Goal: Task Accomplishment & Management: Manage account settings

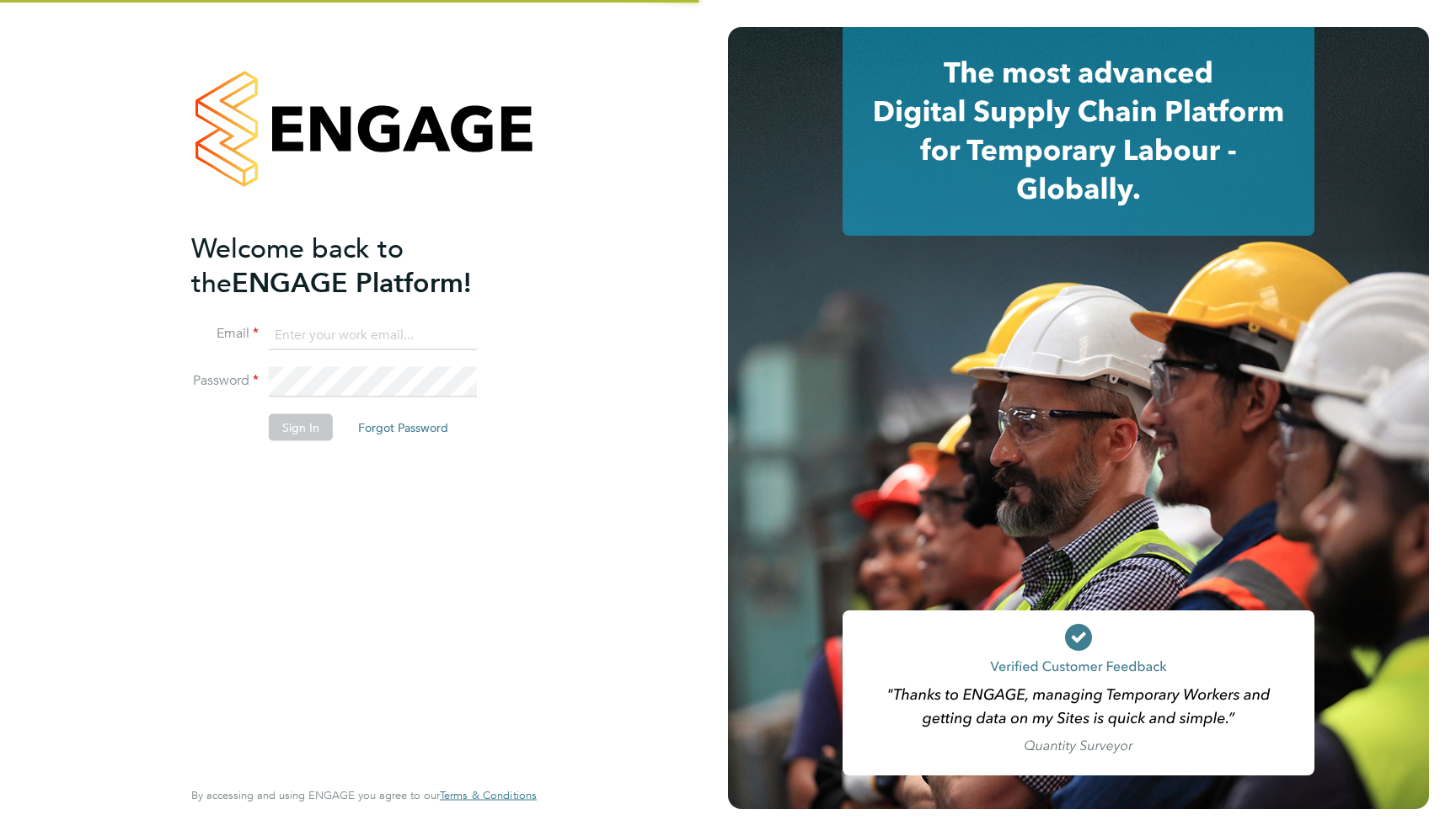
click at [388, 321] on input at bounding box center [373, 334] width 208 height 31
click at [590, 530] on div "Welcome back to the ENGAGE Platform! Email Password Sign In Forgot Password Ent…" at bounding box center [363, 418] width 728 height 836
click at [360, 327] on input at bounding box center [373, 334] width 208 height 31
click at [303, 480] on div "Welcome back to the ENGAGE Platform! Email Password Sign In Forgot Password Ent…" at bounding box center [355, 502] width 329 height 543
click at [337, 340] on input at bounding box center [373, 334] width 208 height 31
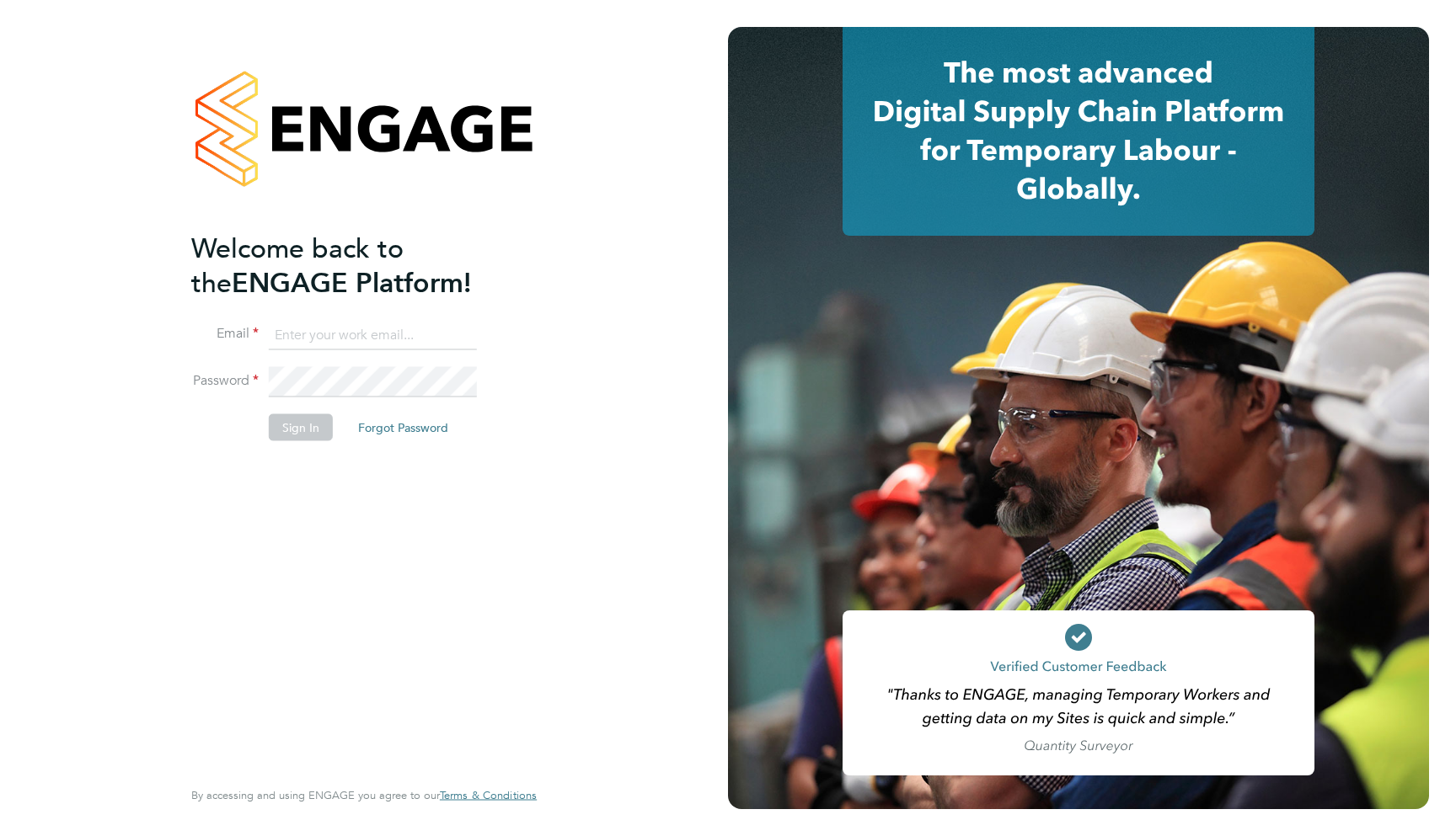
click at [337, 340] on input at bounding box center [373, 334] width 208 height 31
type input "support@engagelabs.io"
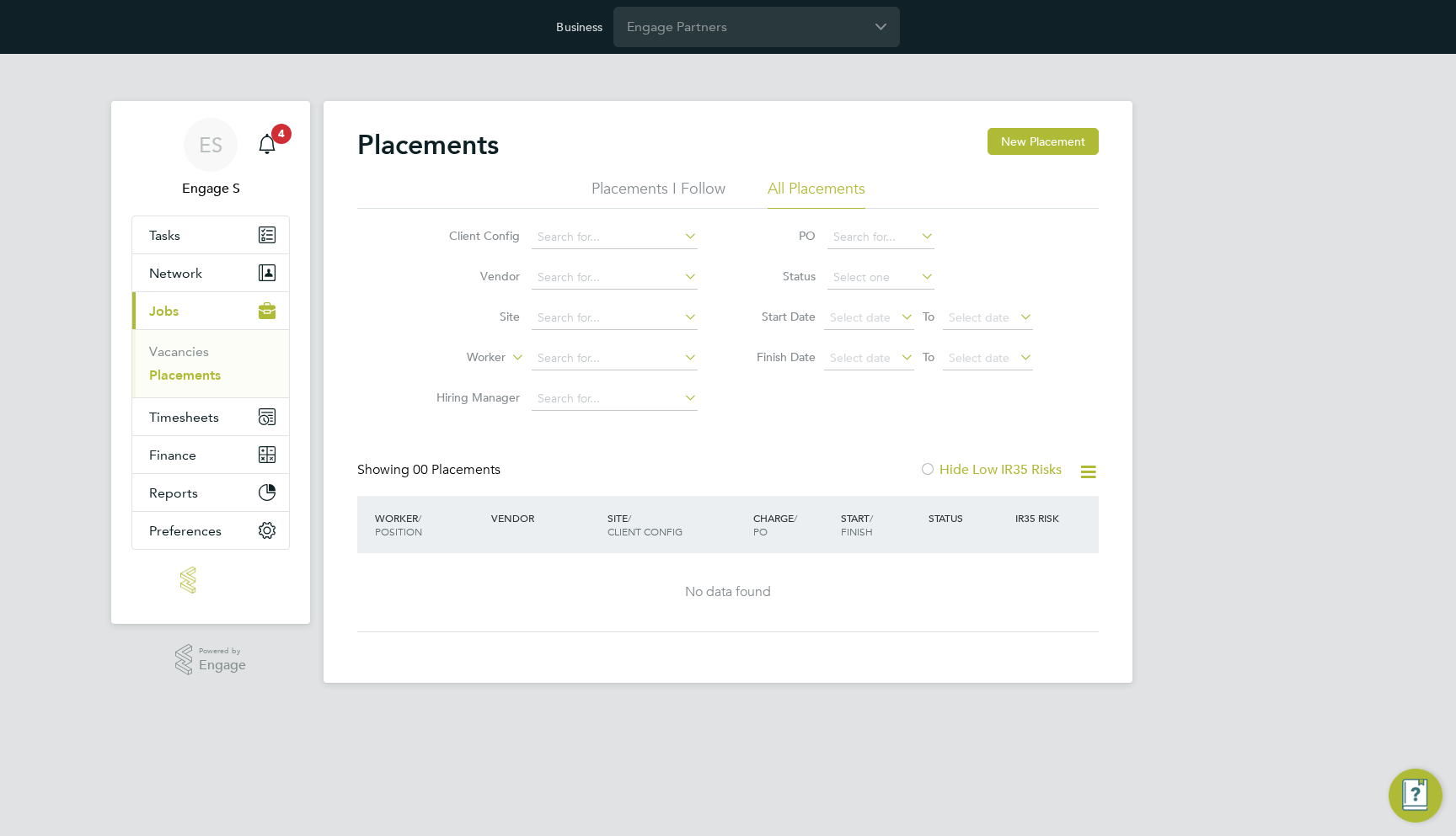
click at [1337, 262] on div "ES Engage S Notifications 4 Applications: Tasks Network Team Members Businesses…" at bounding box center [728, 381] width 1456 height 656
click at [758, 4] on div "Business Engage Partners" at bounding box center [728, 27] width 1456 height 53
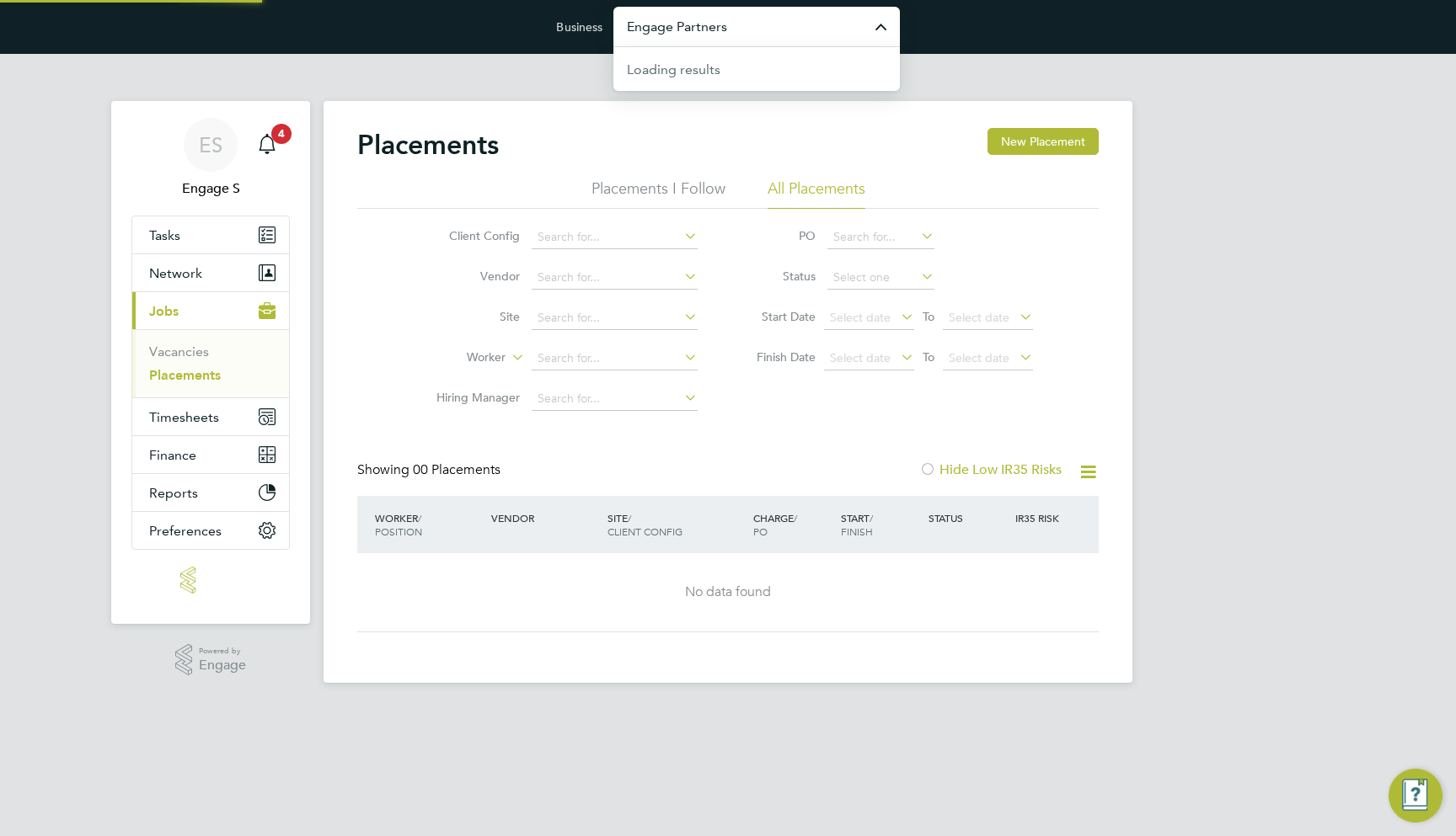
click at [745, 34] on input "Engage Partners" at bounding box center [756, 27] width 286 height 40
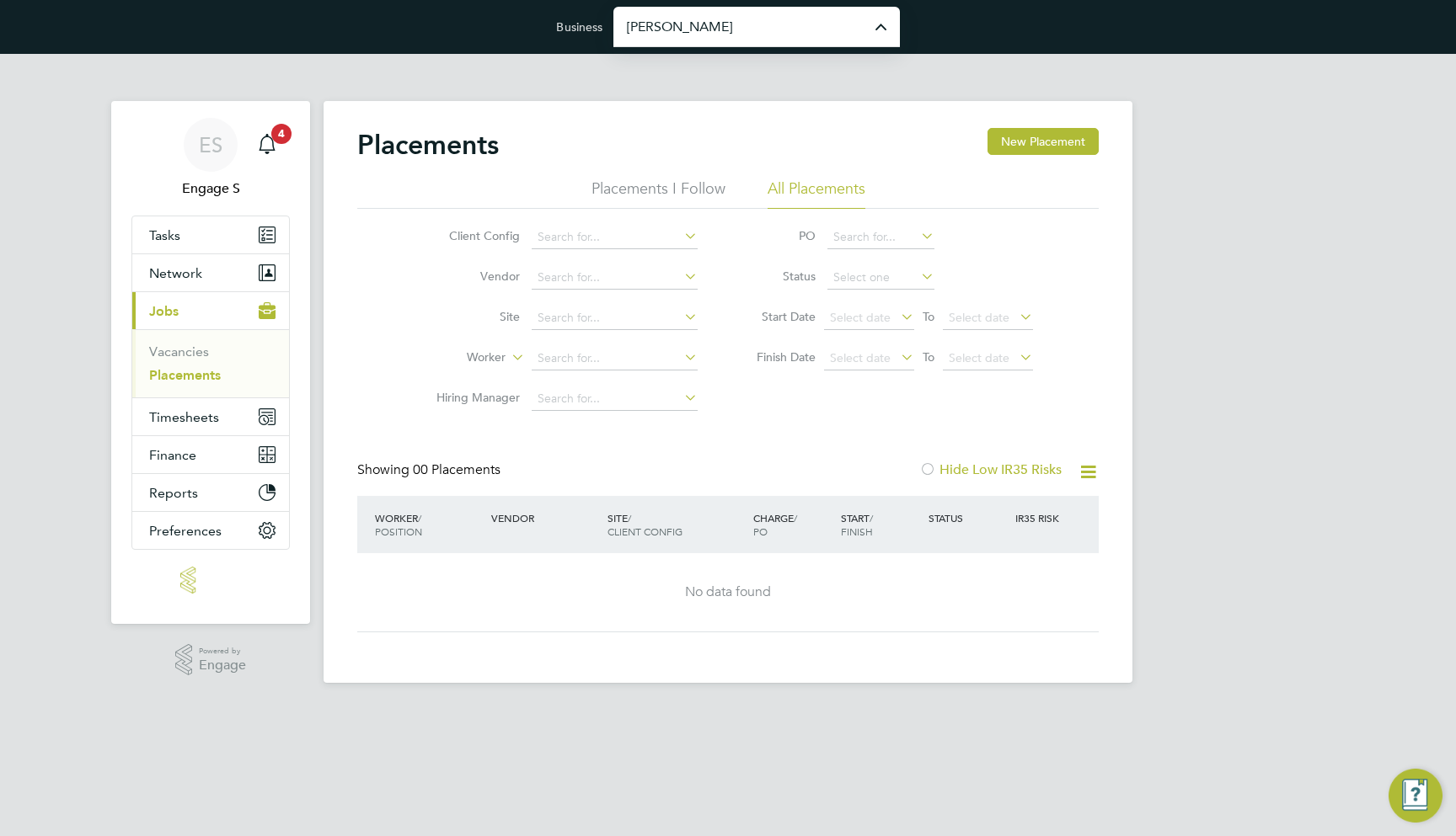
type input "[PERSON_NAME] Construction & Infrastructure Ltd"
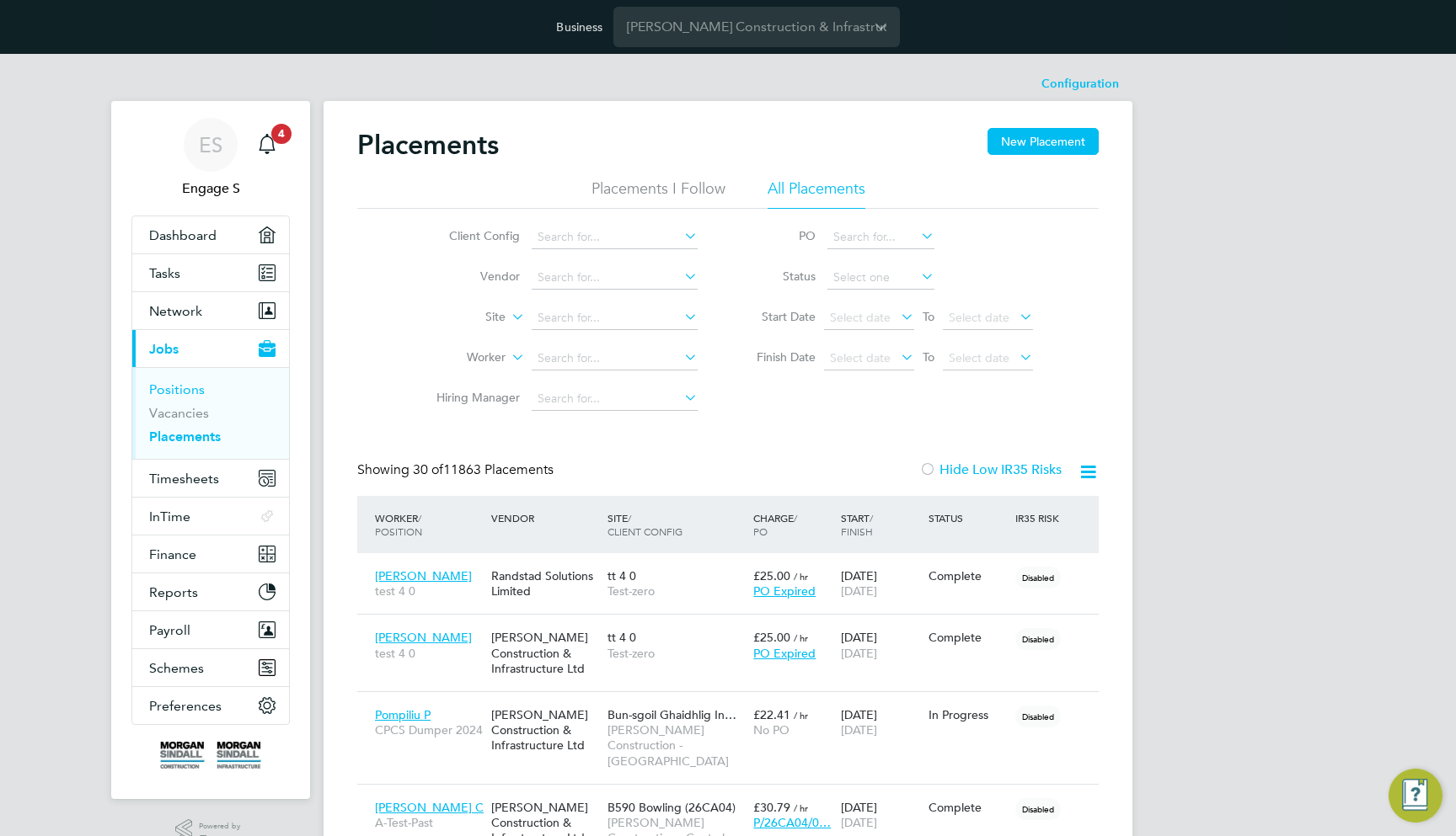
click at [190, 390] on link "Positions" at bounding box center [177, 390] width 55 height 16
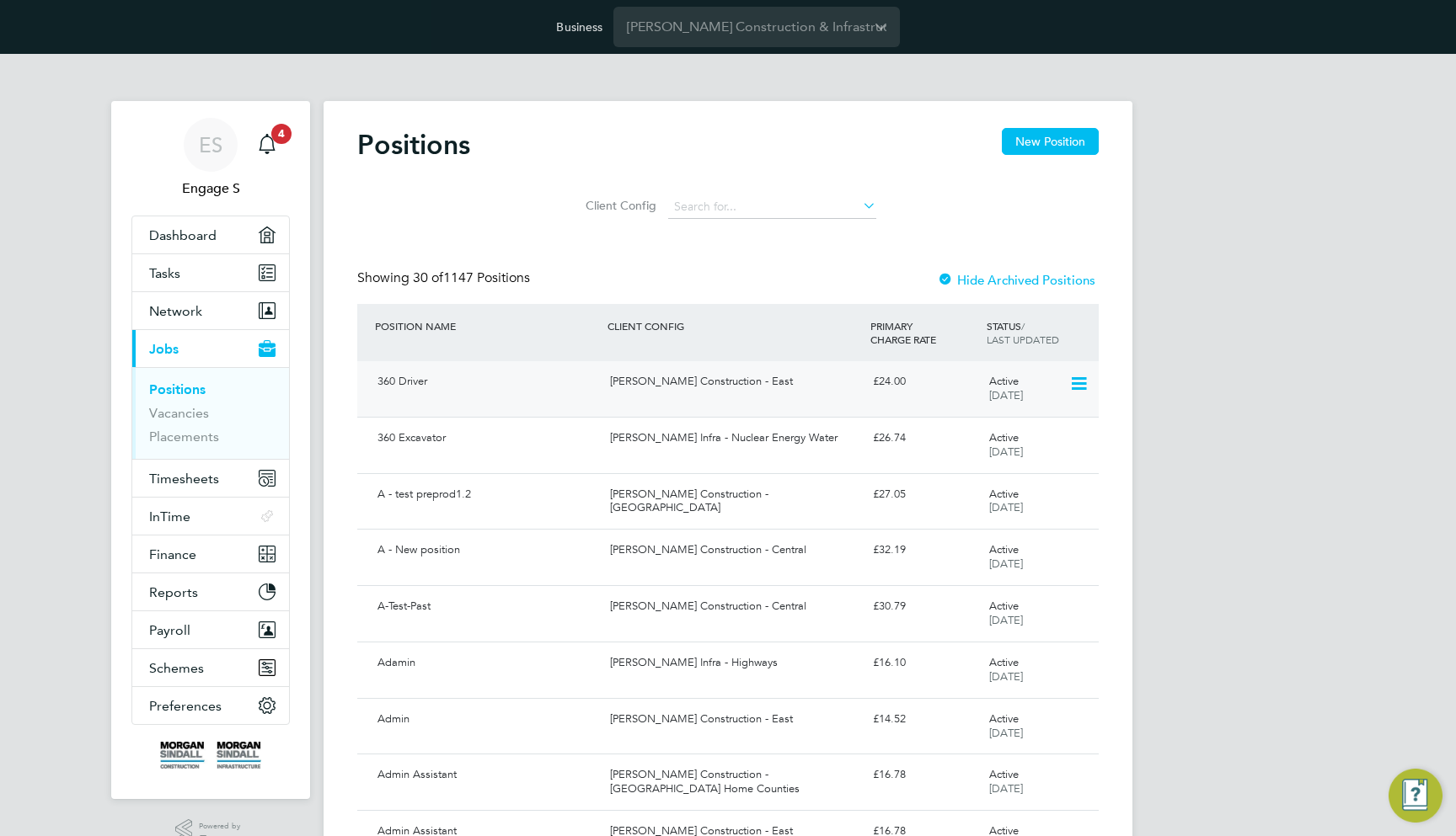
click at [801, 382] on div "Morgan Sindall Construction - East" at bounding box center [733, 382] width 262 height 28
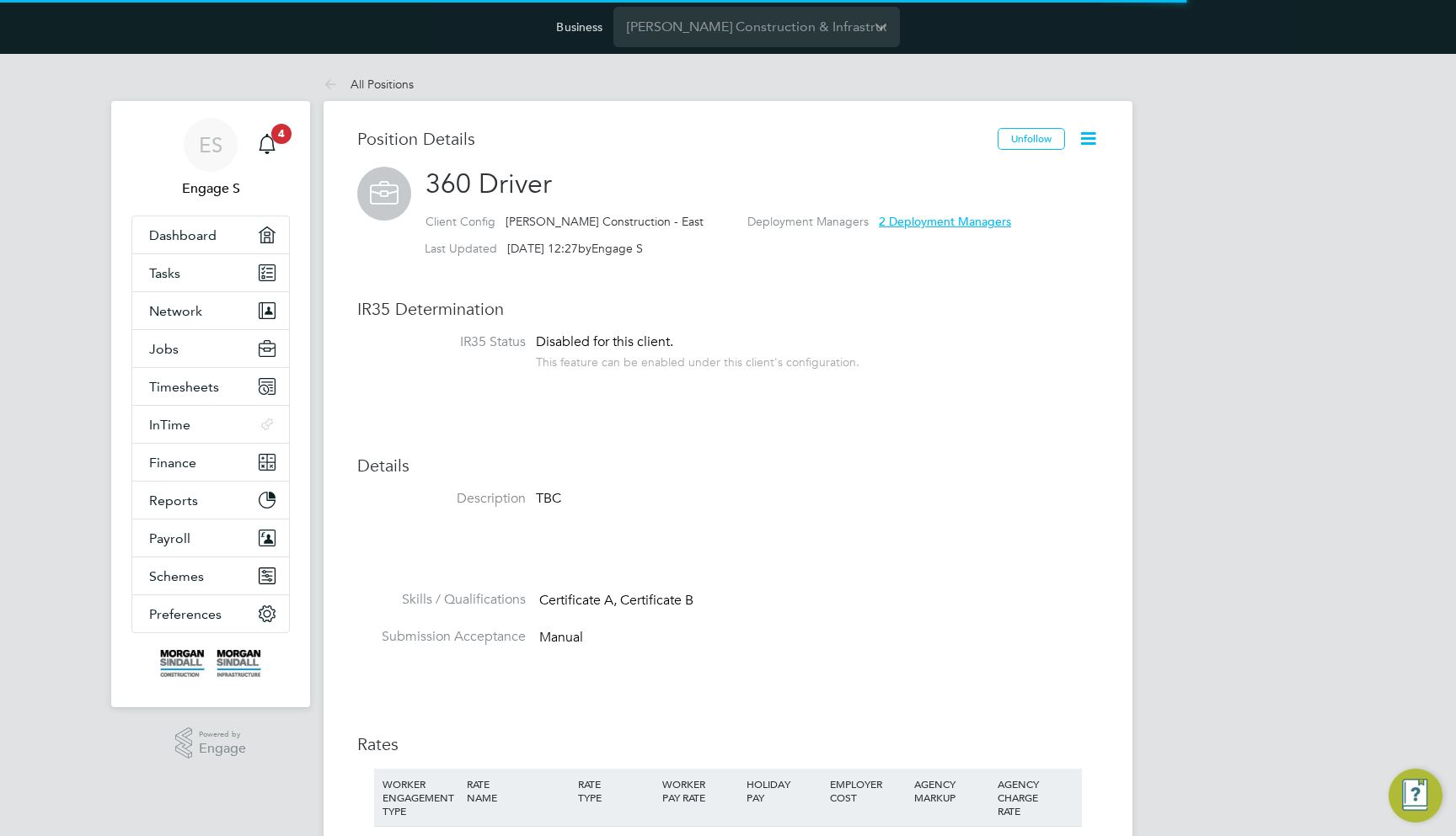
scroll to position [49, 113]
click at [1096, 144] on icon at bounding box center [1088, 138] width 21 height 21
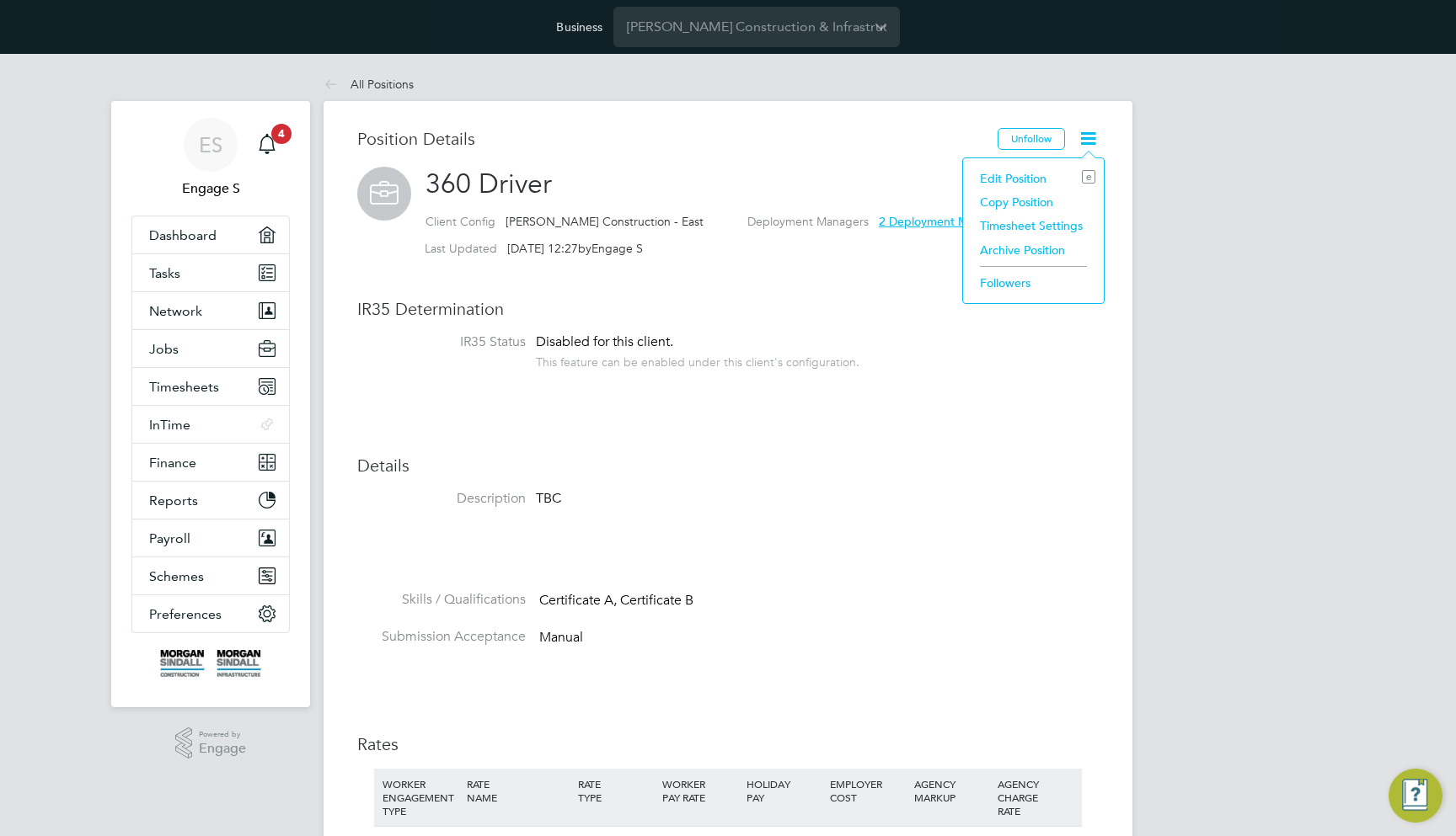
click at [1030, 445] on div "Position Details Unfollow 360 Driver Client Config Morgan Sindall Construction …" at bounding box center [728, 777] width 741 height 1299
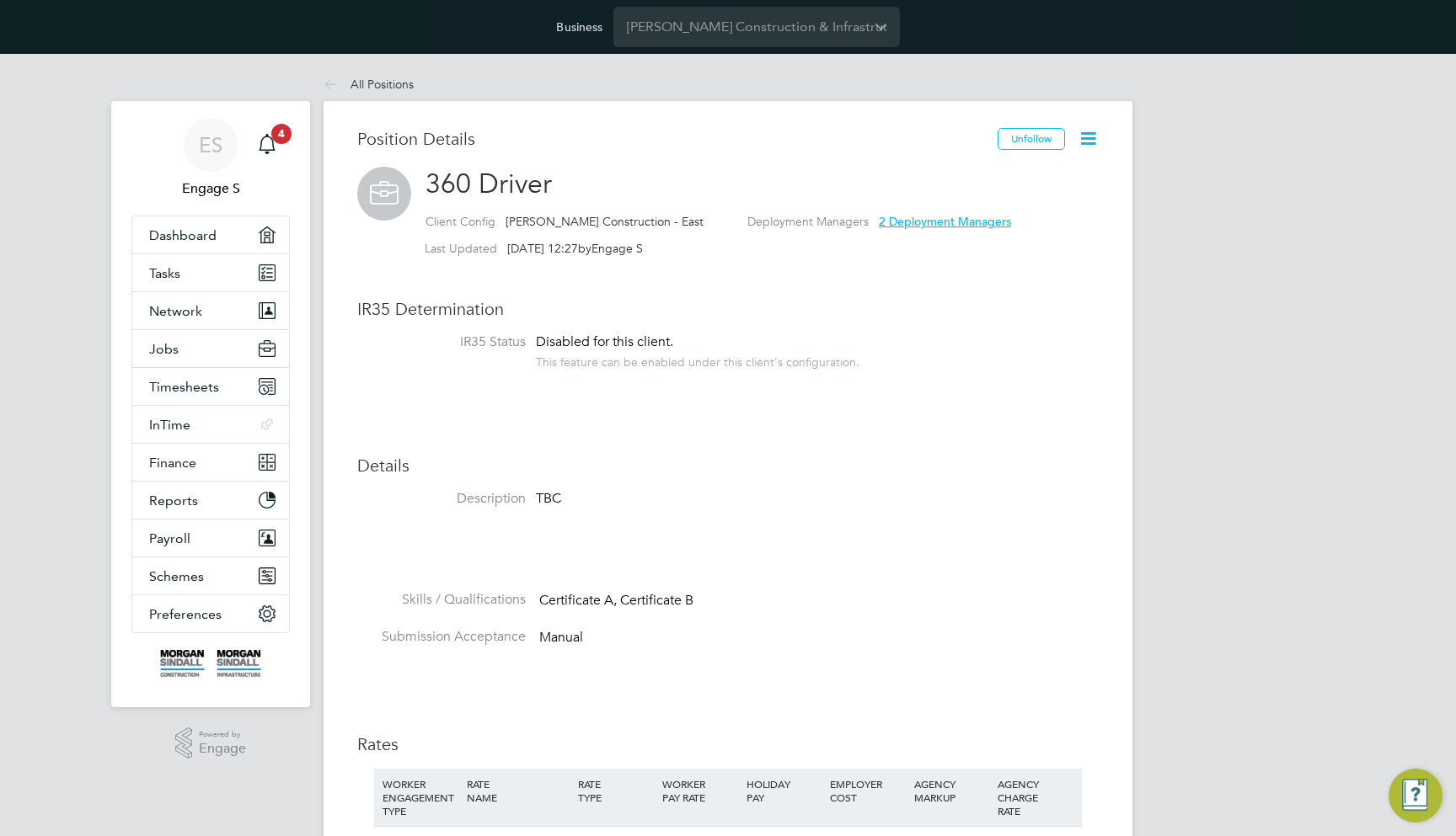
click at [1089, 145] on icon at bounding box center [1088, 138] width 21 height 21
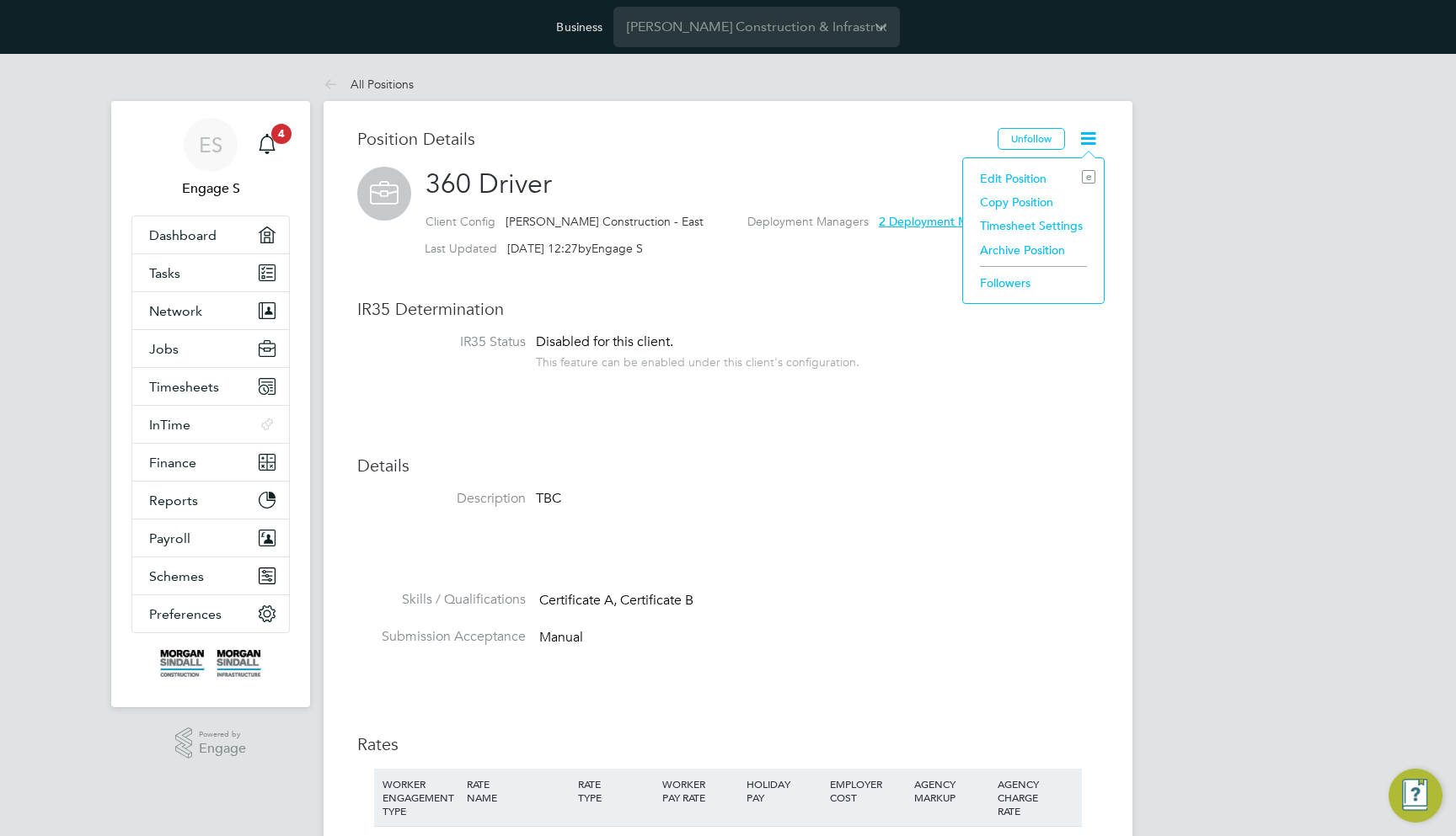
click at [1042, 246] on li "Archive Position" at bounding box center [1032, 250] width 124 height 24
